Goal: Transaction & Acquisition: Purchase product/service

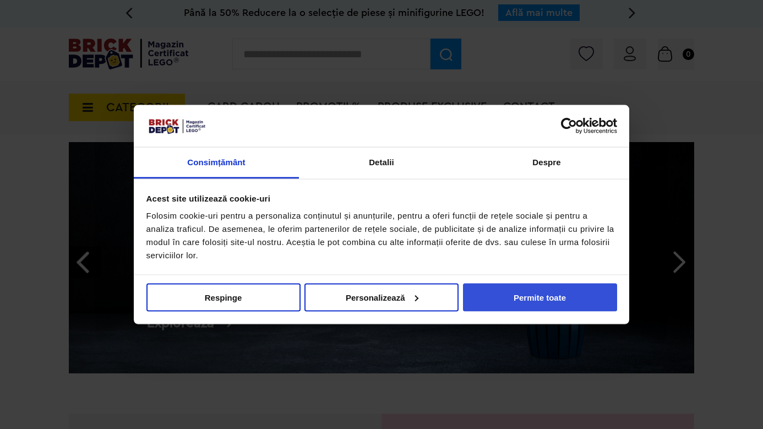
click at [534, 299] on button "Permite toate" at bounding box center [540, 297] width 154 height 28
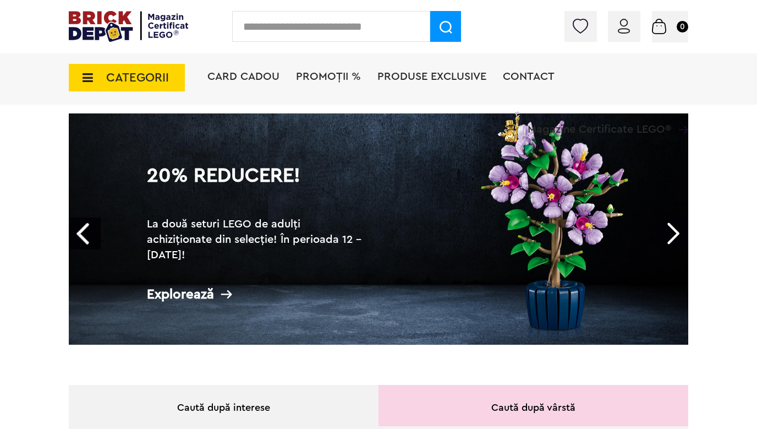
scroll to position [54, 0]
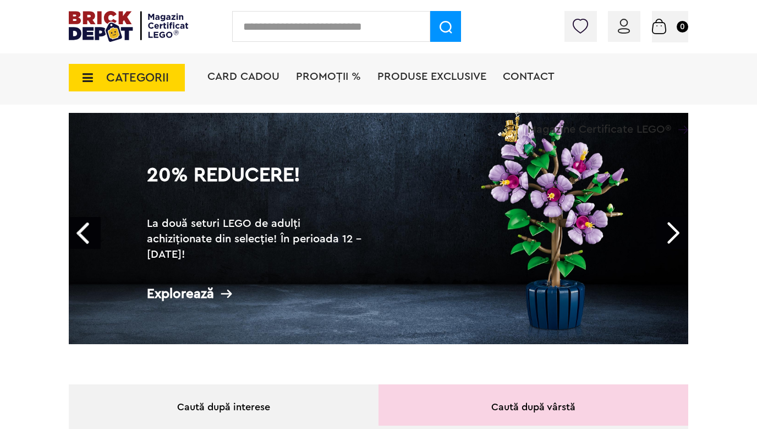
click at [677, 226] on link "Next" at bounding box center [673, 233] width 32 height 32
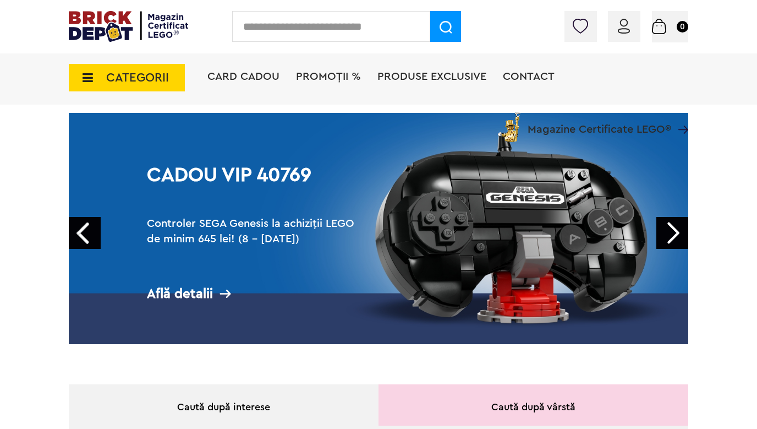
click at [677, 226] on link "Next" at bounding box center [673, 233] width 32 height 32
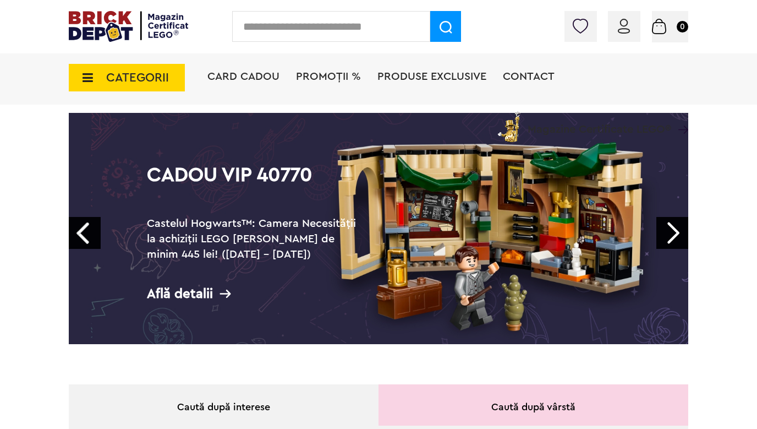
click at [677, 226] on link "Next" at bounding box center [673, 233] width 32 height 32
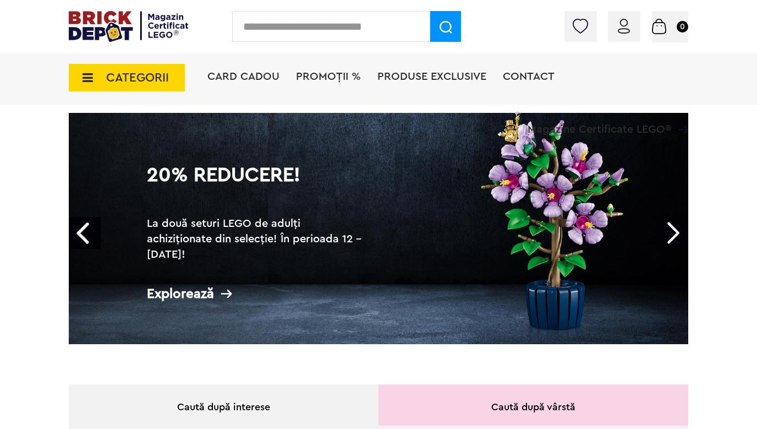
click at [370, 233] on div "20% Reducere! La două seturi LEGO de adulți achiziționate din selecție! În peri…" at bounding box center [257, 234] width 244 height 182
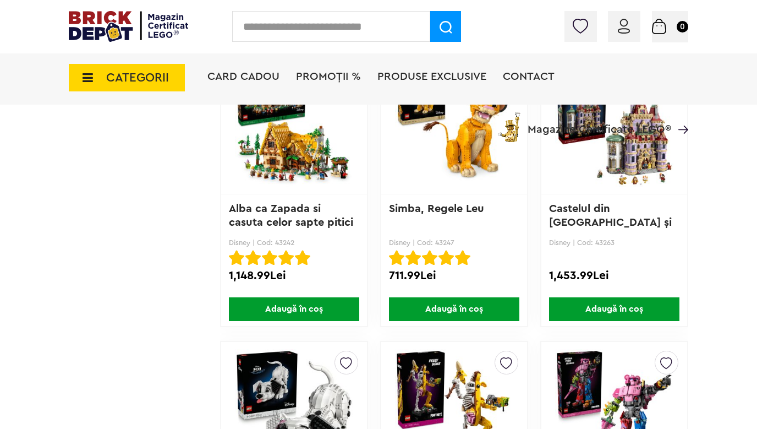
scroll to position [4055, 0]
